Goal: Check status: Check status

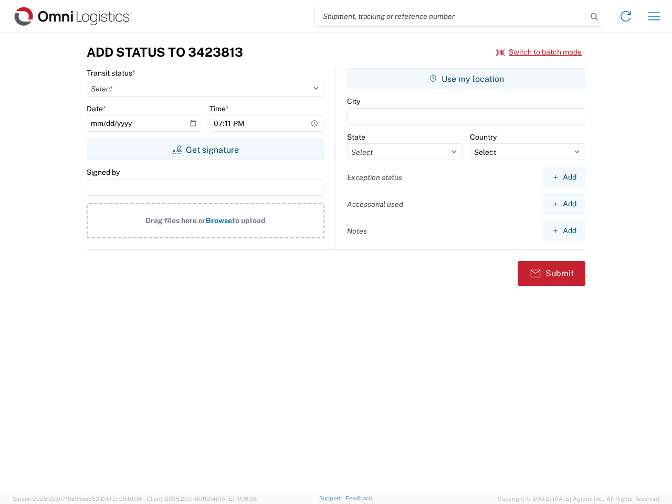
click at [451, 16] on input "search" at bounding box center [451, 16] width 272 height 20
click at [594, 17] on icon at bounding box center [594, 16] width 15 height 15
click at [626, 16] on icon at bounding box center [625, 16] width 17 height 17
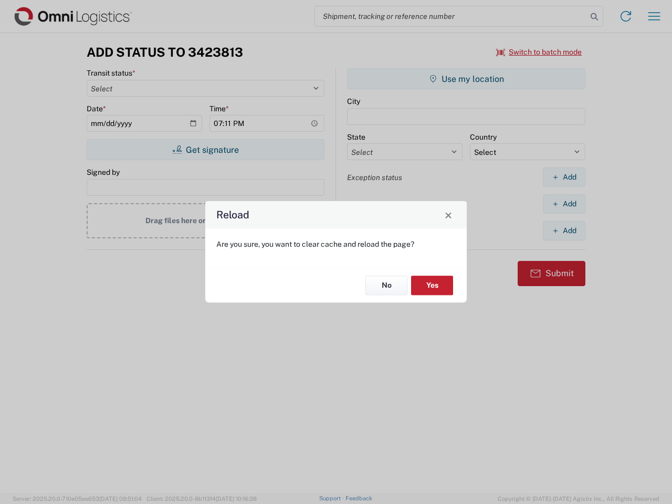
click at [654, 16] on div "Reload Are you sure, you want to clear cache and reload the page? No Yes" at bounding box center [336, 252] width 672 height 504
click at [539, 52] on div "Reload Are you sure, you want to clear cache and reload the page? No Yes" at bounding box center [336, 252] width 672 height 504
click at [205, 150] on div "Reload Are you sure, you want to clear cache and reload the page? No Yes" at bounding box center [336, 252] width 672 height 504
click at [466, 79] on div "Reload Are you sure, you want to clear cache and reload the page? No Yes" at bounding box center [336, 252] width 672 height 504
click at [564, 177] on div "Reload Are you sure, you want to clear cache and reload the page? No Yes" at bounding box center [336, 252] width 672 height 504
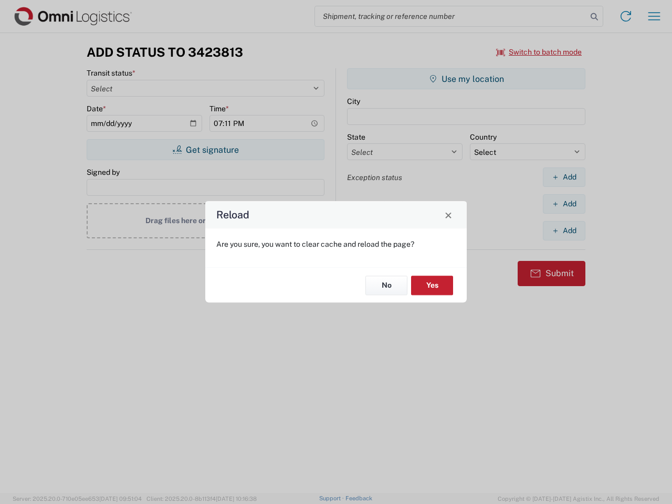
click at [564, 204] on div "Reload Are you sure, you want to clear cache and reload the page? No Yes" at bounding box center [336, 252] width 672 height 504
click at [564, 231] on div "Reload Are you sure, you want to clear cache and reload the page? No Yes" at bounding box center [336, 252] width 672 height 504
